Goal: Task Accomplishment & Management: Use online tool/utility

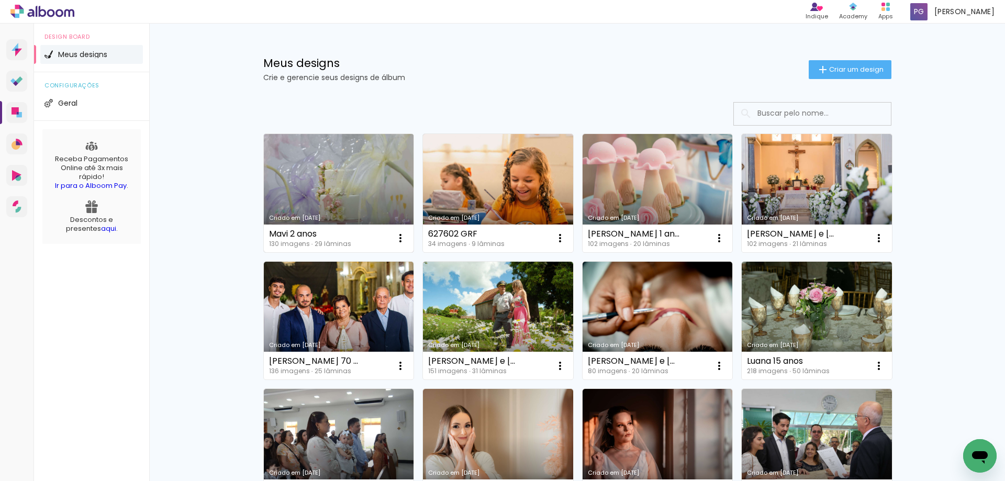
click at [361, 169] on link "Criado em [DATE]" at bounding box center [339, 193] width 150 height 118
